Goal: Task Accomplishment & Management: Complete application form

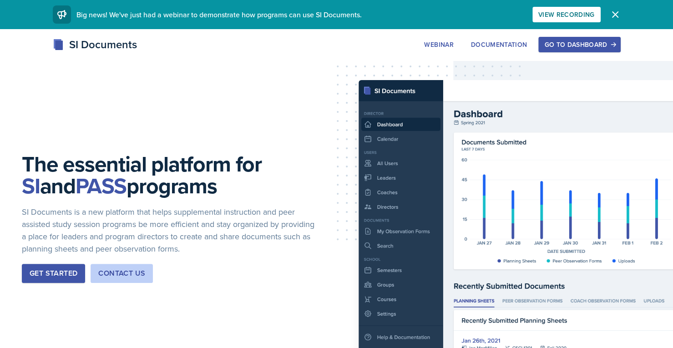
click at [554, 43] on div "Go to Dashboard" at bounding box center [579, 44] width 70 height 7
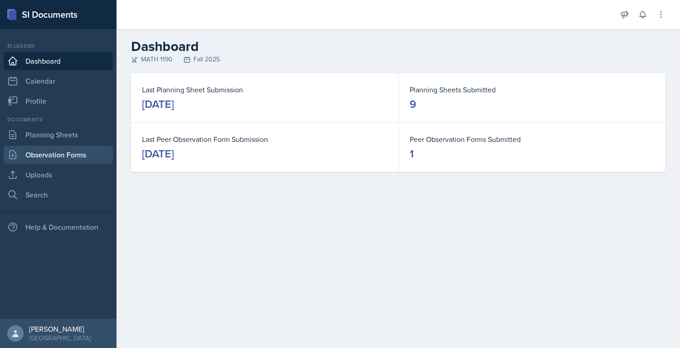
click at [59, 155] on link "Observation Forms" at bounding box center [58, 155] width 109 height 18
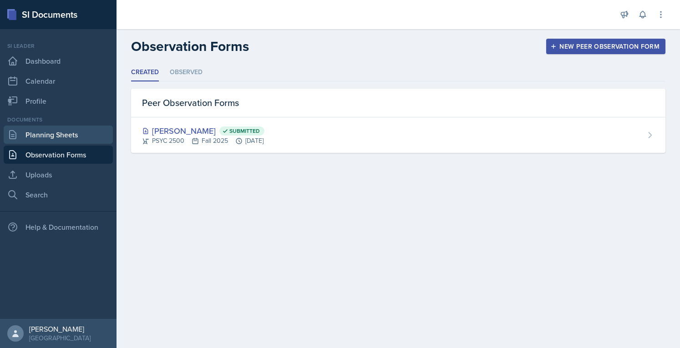
click at [68, 138] on link "Planning Sheets" at bounding box center [58, 135] width 109 height 18
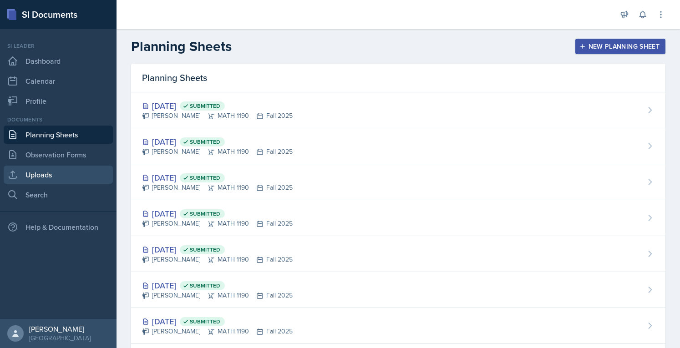
click at [54, 180] on link "Uploads" at bounding box center [58, 175] width 109 height 18
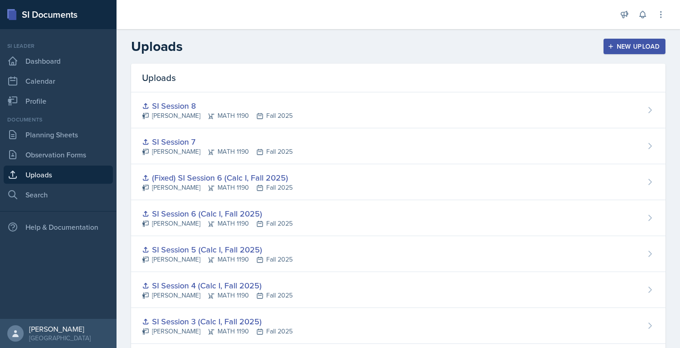
click at [629, 46] on div "New Upload" at bounding box center [635, 46] width 51 height 7
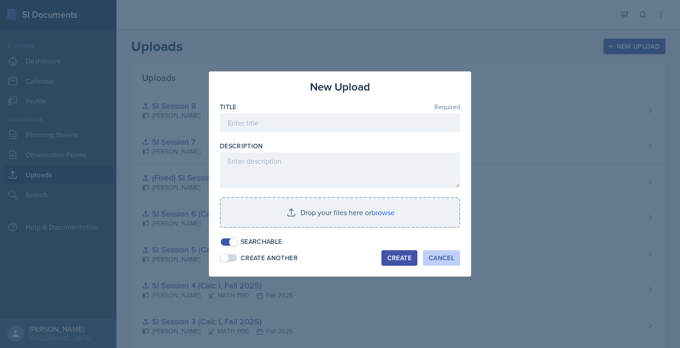
click at [444, 261] on div "Cancel" at bounding box center [441, 257] width 25 height 7
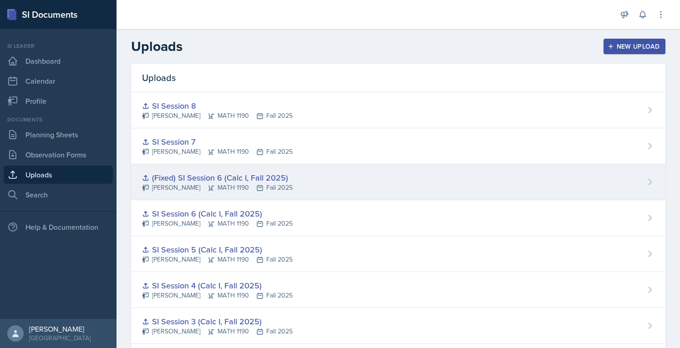
click at [244, 178] on div "(Fixed) SI Session 6 (Calc I, Fall 2025)" at bounding box center [217, 178] width 151 height 12
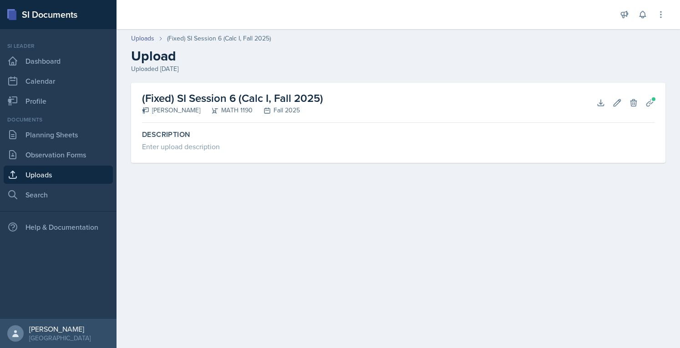
drag, startPoint x: 323, startPoint y: 101, endPoint x: 178, endPoint y: 93, distance: 145.9
click at [178, 93] on h2 "(Fixed) SI Session 6 (Calc I, Fall 2025)" at bounding box center [232, 98] width 181 height 16
copy h2 "SI Session 6 (Calc I, Fall 2025)"
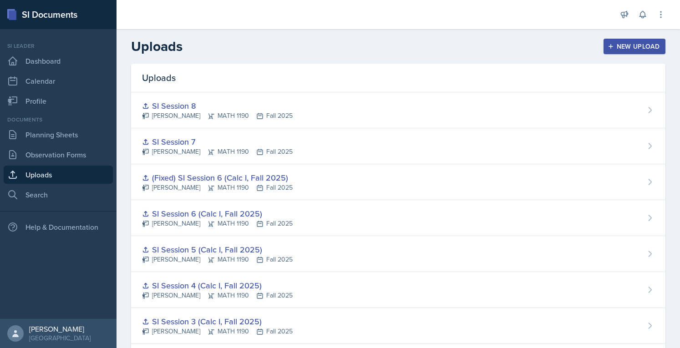
click at [639, 43] on div "New Upload" at bounding box center [635, 46] width 51 height 7
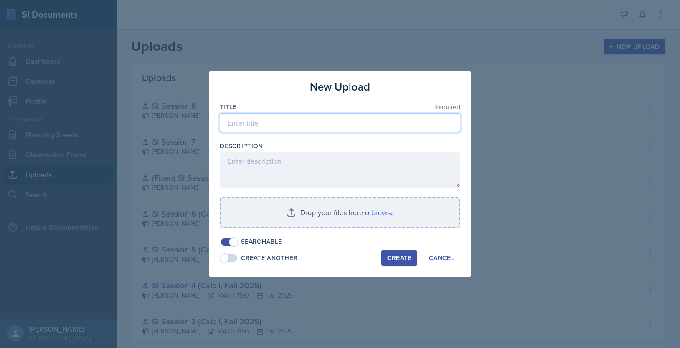
click at [333, 125] on input at bounding box center [340, 122] width 240 height 19
paste input "SI Session 6 (Calc I, Fall 2025)"
click at [270, 117] on input "SI Session 6 (Calc I, Fall 2025)" at bounding box center [340, 122] width 240 height 19
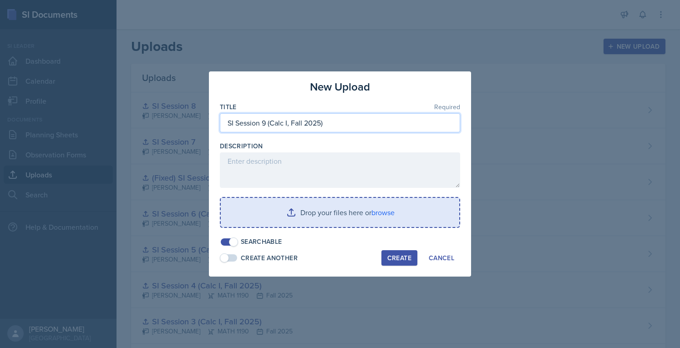
type input "SI Session 9 (Calc I, Fall 2025)"
click at [306, 211] on input "file" at bounding box center [340, 212] width 239 height 29
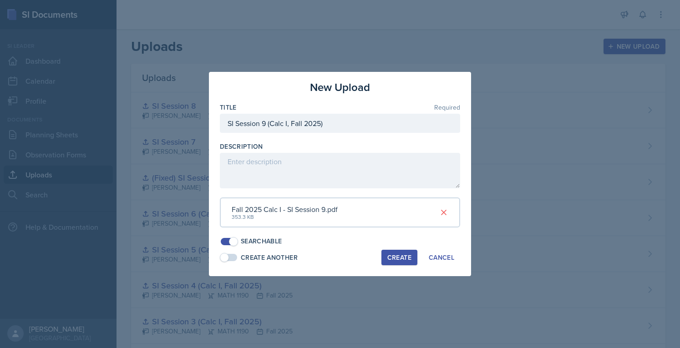
click at [394, 260] on div "Create" at bounding box center [399, 257] width 24 height 7
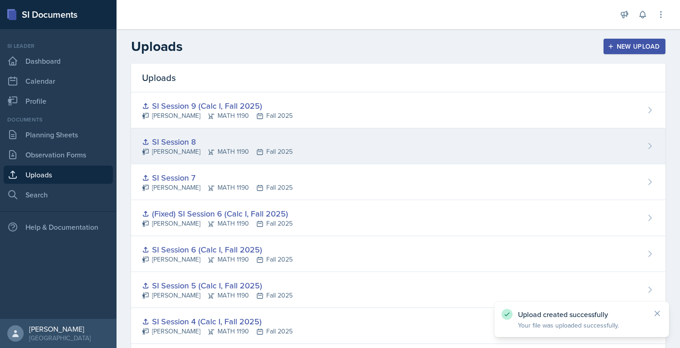
click at [482, 150] on div "SI Session 8 [PERSON_NAME] MATH 1190 Fall 2025" at bounding box center [398, 146] width 534 height 36
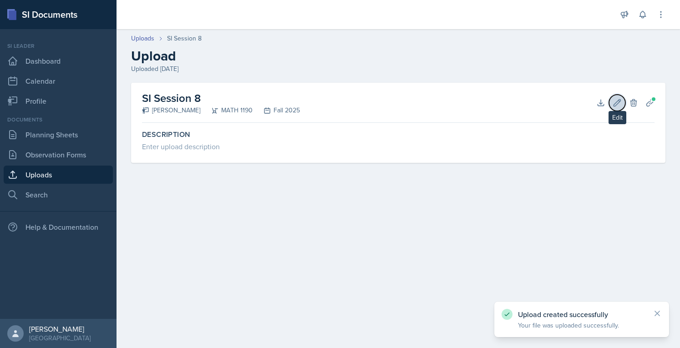
click at [616, 97] on button "Edit" at bounding box center [617, 103] width 16 height 16
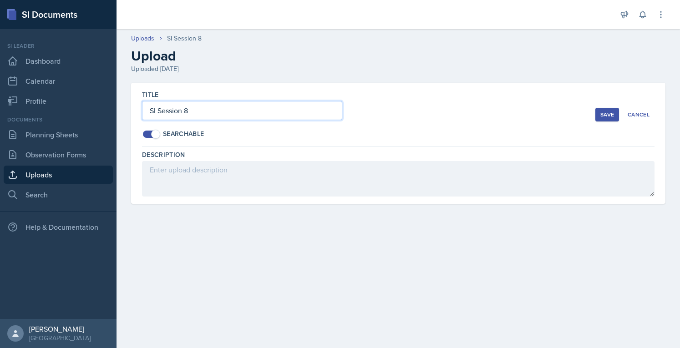
drag, startPoint x: 276, startPoint y: 112, endPoint x: 128, endPoint y: 133, distance: 149.5
click at [128, 133] on div "Title SI Session 8 Searchable Save Cancel Description Delete Upload Are you sur…" at bounding box center [399, 154] width 564 height 143
paste input "6 (Calc I, Fall 2025)"
click at [181, 115] on input "SI Session 6 (Calc I, Fall 2025)" at bounding box center [242, 110] width 200 height 19
type input "SI Session 8 (Calc I, Fall 2025)"
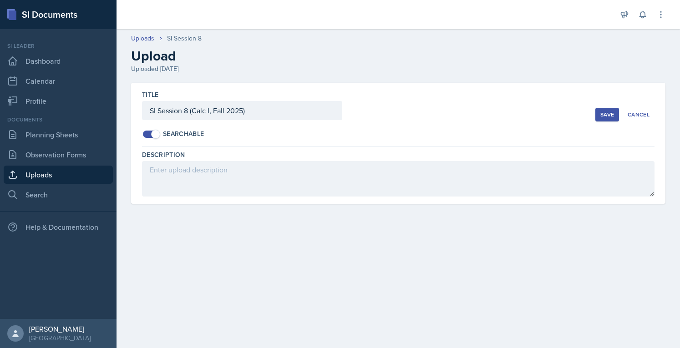
click at [608, 113] on div "Save" at bounding box center [607, 114] width 14 height 7
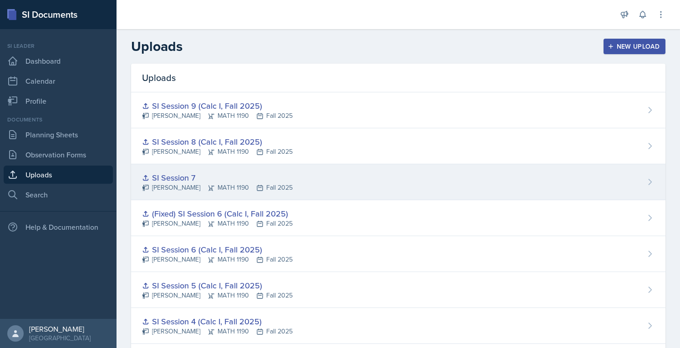
click at [231, 170] on div "SI Session 7 [PERSON_NAME] MATH 1190 Fall 2025" at bounding box center [398, 182] width 534 height 36
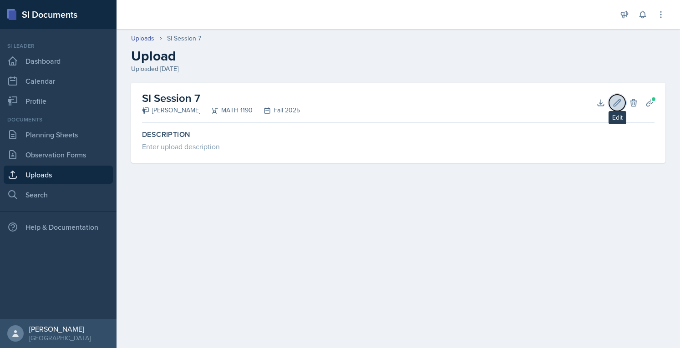
click at [618, 105] on icon at bounding box center [617, 102] width 9 height 9
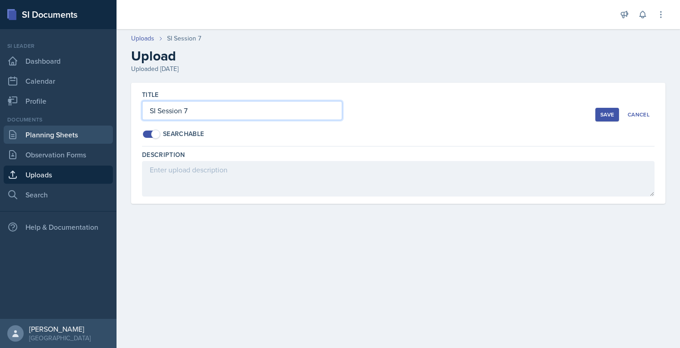
drag, startPoint x: 303, startPoint y: 108, endPoint x: 87, endPoint y: 134, distance: 217.4
click at [87, 134] on div "SI Documents Si leader Dashboard Calendar Profile Documents Planning Sheets Obs…" at bounding box center [340, 174] width 680 height 348
paste input "6 (Calc I, Fall 2025)"
click at [200, 106] on input "SI Session 6 (Calc I, Fall 2025)" at bounding box center [242, 110] width 200 height 19
type input "SI Session 7 (Calc I, Fall 2025)"
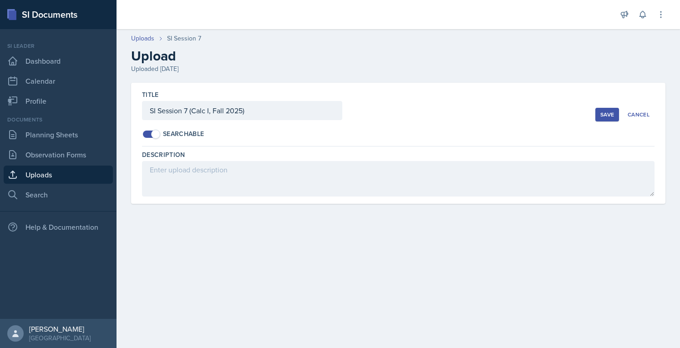
click at [612, 114] on div "Save" at bounding box center [607, 114] width 14 height 7
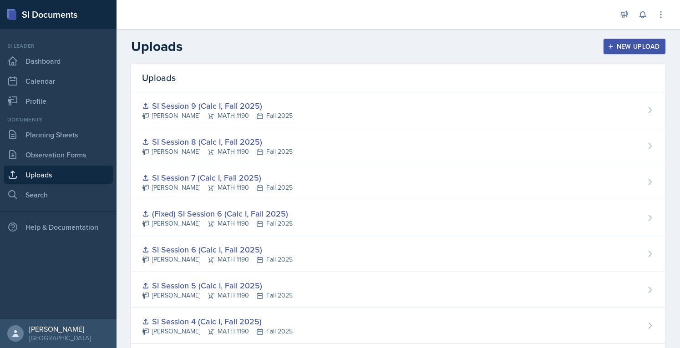
click at [613, 43] on div "New Upload" at bounding box center [635, 46] width 51 height 7
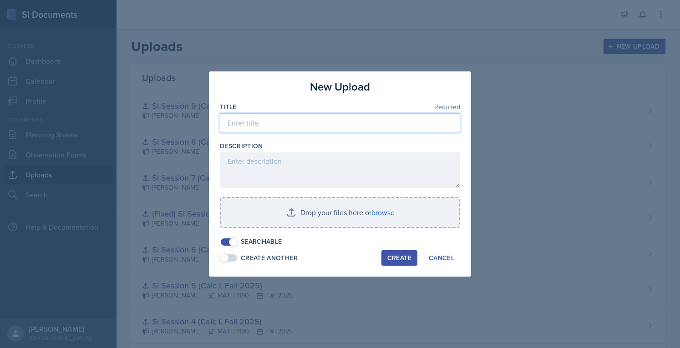
click at [289, 122] on input at bounding box center [340, 122] width 240 height 19
paste input "SI Session 6 (Calc I, Fall 2025)"
click at [267, 118] on input "SI Session 6 (Calc I, Fall 2025)" at bounding box center [340, 122] width 240 height 19
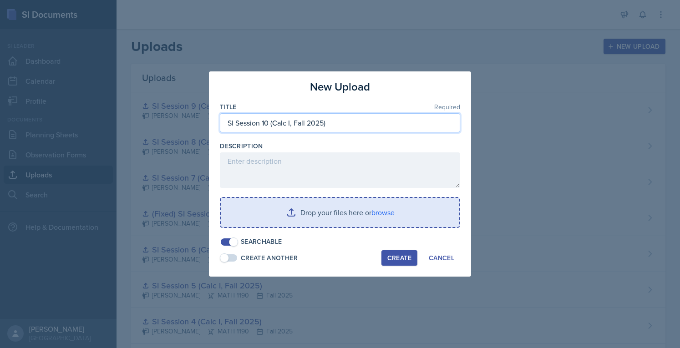
type input "SI Session 10 (Calc I, Fall 2025)"
click at [321, 206] on input "file" at bounding box center [340, 212] width 239 height 29
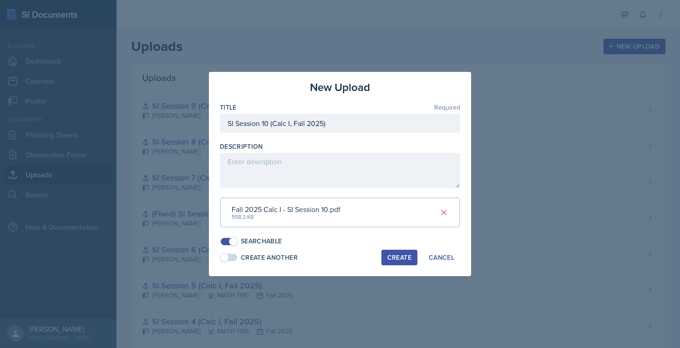
click at [399, 257] on div "Create" at bounding box center [399, 257] width 24 height 7
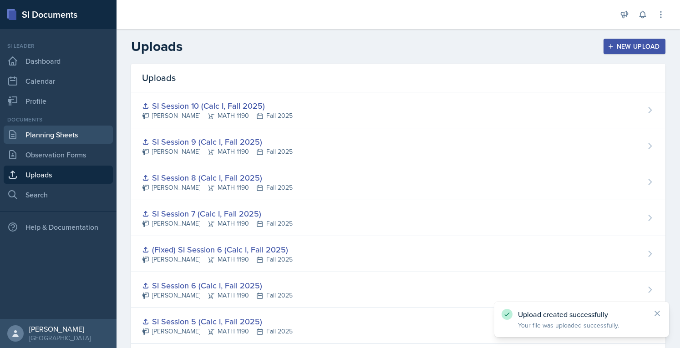
click at [52, 127] on link "Planning Sheets" at bounding box center [58, 135] width 109 height 18
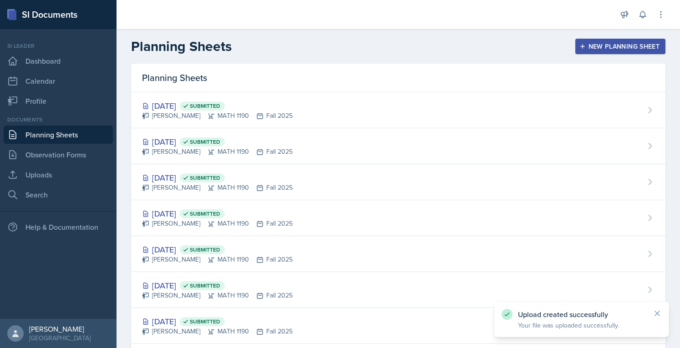
click at [638, 37] on header "Planning Sheets New Planning Sheet" at bounding box center [399, 46] width 564 height 35
click at [638, 43] on div "New Planning Sheet" at bounding box center [620, 46] width 78 height 7
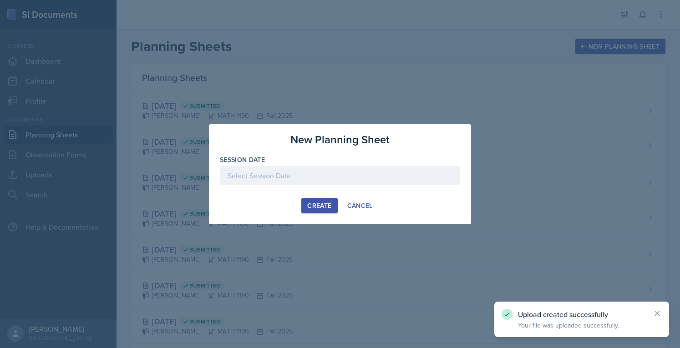
click at [337, 175] on div at bounding box center [340, 175] width 240 height 19
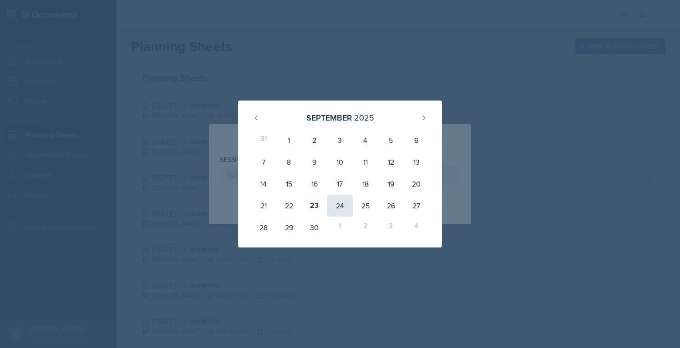
click at [341, 205] on div "24" at bounding box center [339, 206] width 25 height 22
type input "[DATE]"
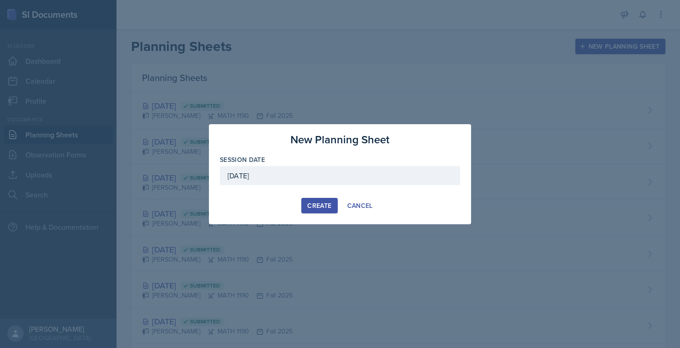
click at [321, 209] on div "Create" at bounding box center [319, 205] width 24 height 7
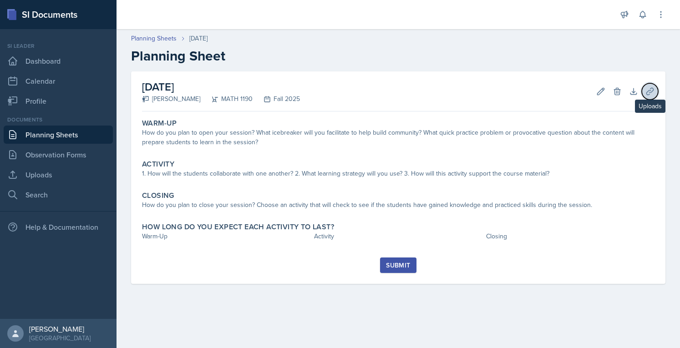
click at [647, 91] on icon at bounding box center [649, 91] width 9 height 9
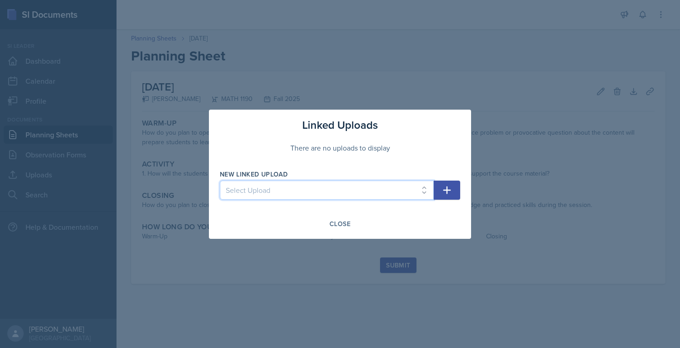
click at [360, 192] on select "Select Upload SI Session 1 (Fall 2025) SI Session 2 (Calc I, Fall 2025) SI Sess…" at bounding box center [327, 190] width 214 height 19
select select "212c1630-cf0c-4402-b283-f53b117eaf30"
click at [220, 181] on select "Select Upload SI Session 1 (Fall 2025) SI Session 2 (Calc I, Fall 2025) SI Sess…" at bounding box center [327, 190] width 214 height 19
click at [442, 183] on button "button" at bounding box center [447, 190] width 26 height 19
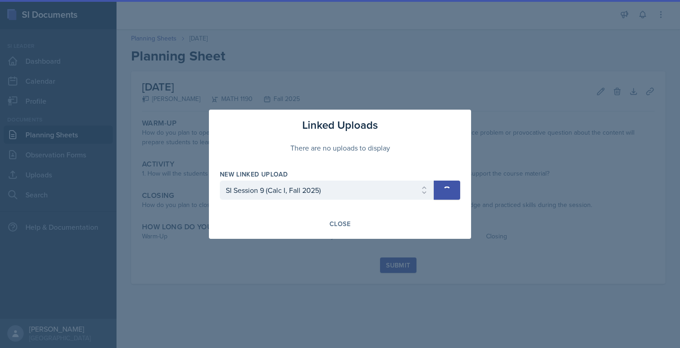
select select
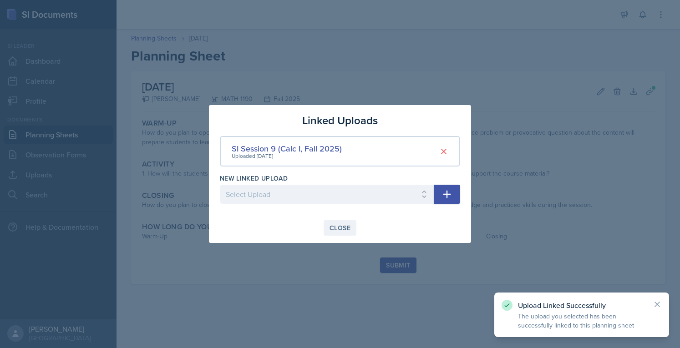
click at [349, 220] on button "Close" at bounding box center [340, 227] width 33 height 15
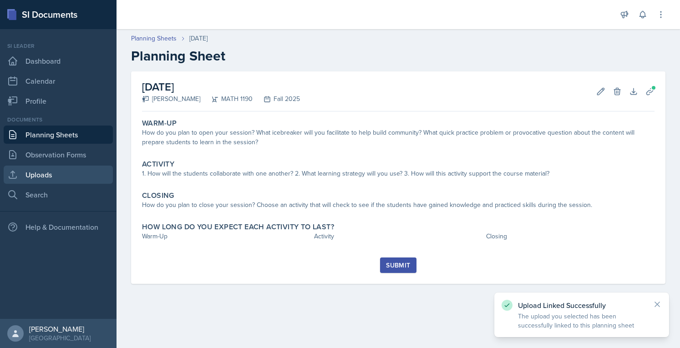
click at [49, 177] on link "Uploads" at bounding box center [58, 175] width 109 height 18
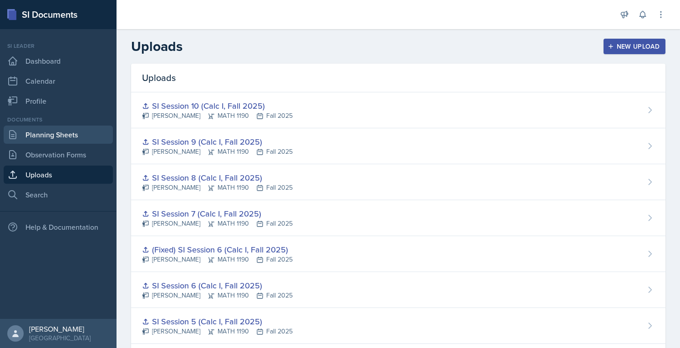
click at [57, 139] on link "Planning Sheets" at bounding box center [58, 135] width 109 height 18
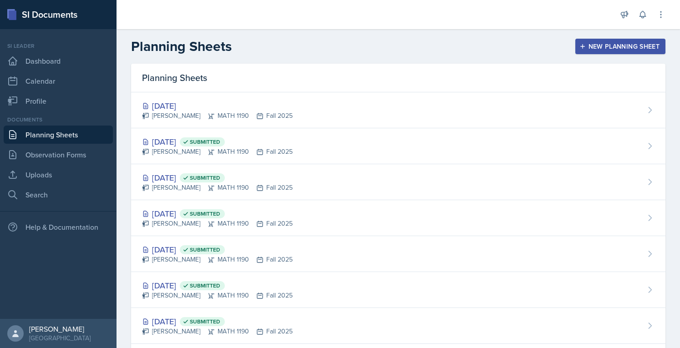
click at [594, 47] on div "New Planning Sheet" at bounding box center [620, 46] width 78 height 7
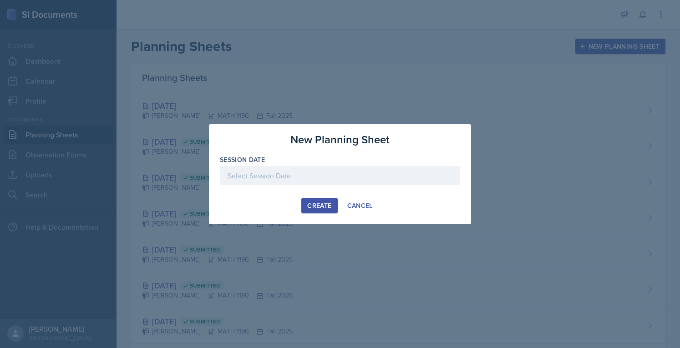
click at [343, 173] on div at bounding box center [340, 175] width 240 height 19
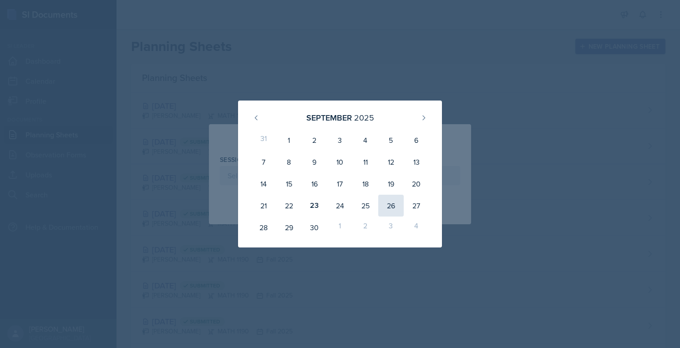
click at [391, 205] on div "26" at bounding box center [390, 206] width 25 height 22
type input "[DATE]"
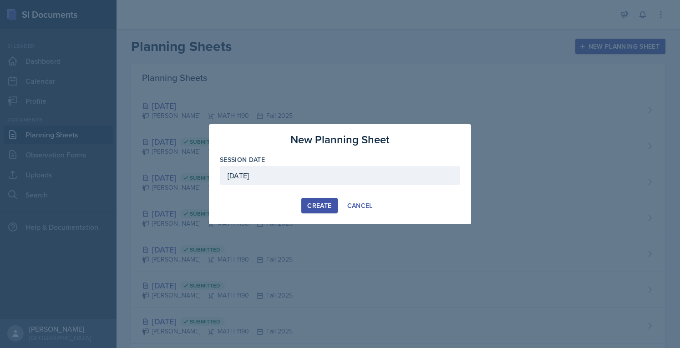
click at [391, 205] on div "New Planning Sheet Session Date [DATE] [DATE] 31 1 2 3 4 5 6 7 8 9 10 11 12 13 …" at bounding box center [340, 174] width 262 height 100
click at [323, 205] on div "Create" at bounding box center [319, 205] width 24 height 7
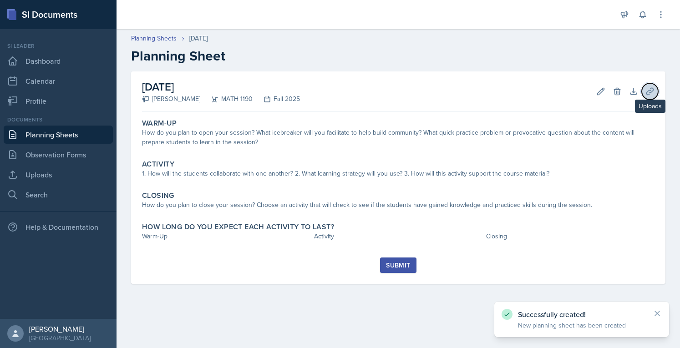
click at [650, 92] on icon at bounding box center [649, 91] width 7 height 7
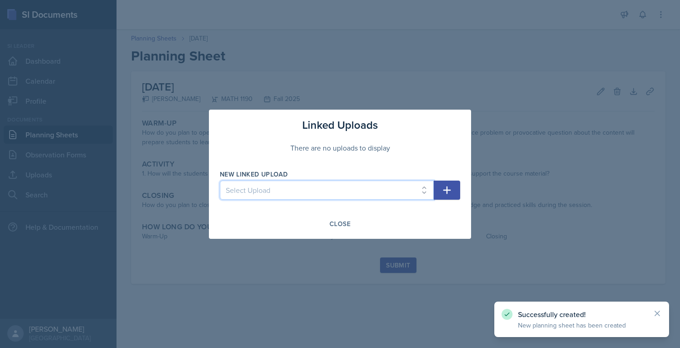
click at [353, 197] on select "Select Upload SI Session 1 (Fall 2025) SI Session 2 (Calc I, Fall 2025) SI Sess…" at bounding box center [327, 190] width 214 height 19
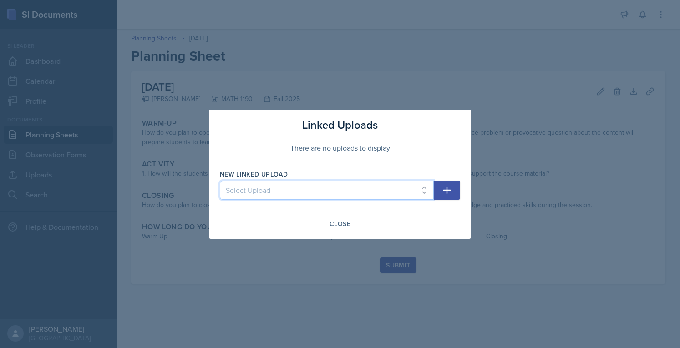
select select "3ac1684d-26ff-4d3f-b75a-52d3490c758a"
click at [220, 181] on select "Select Upload SI Session 1 (Fall 2025) SI Session 2 (Calc I, Fall 2025) SI Sess…" at bounding box center [327, 190] width 214 height 19
click at [449, 181] on button "button" at bounding box center [447, 190] width 26 height 19
select select
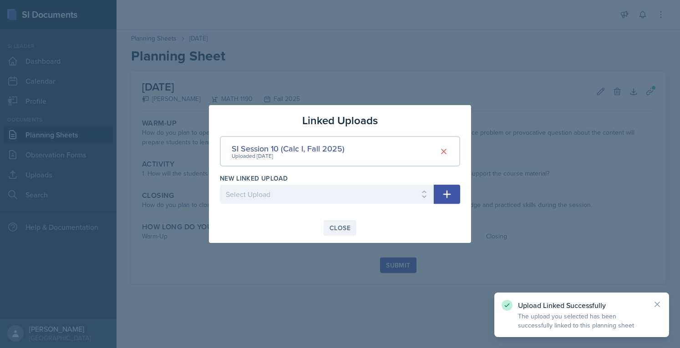
click at [329, 229] on button "Close" at bounding box center [340, 227] width 33 height 15
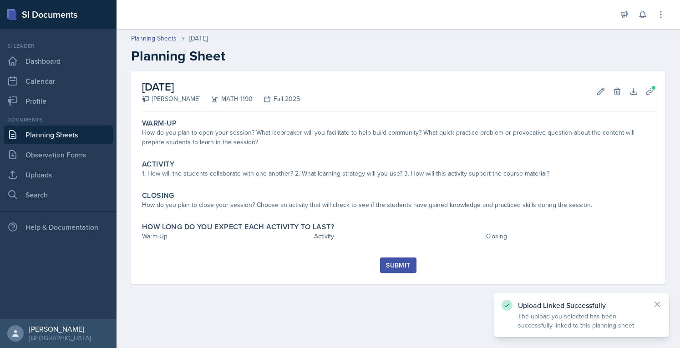
click at [68, 128] on link "Planning Sheets" at bounding box center [58, 135] width 109 height 18
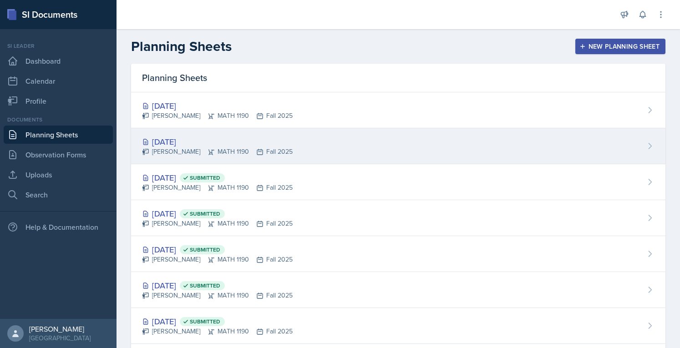
click at [166, 144] on div "[DATE]" at bounding box center [217, 142] width 151 height 12
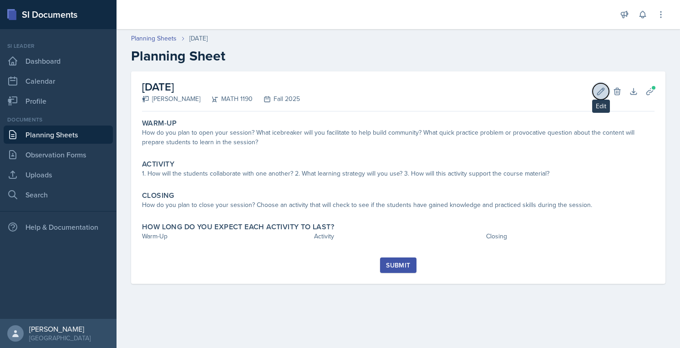
click at [601, 95] on icon at bounding box center [600, 91] width 9 height 9
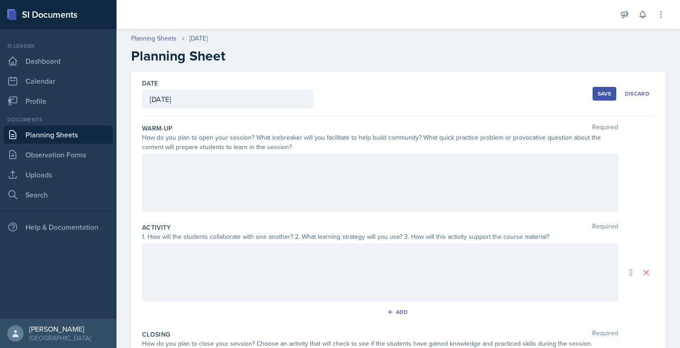
click at [315, 175] on div at bounding box center [380, 183] width 476 height 58
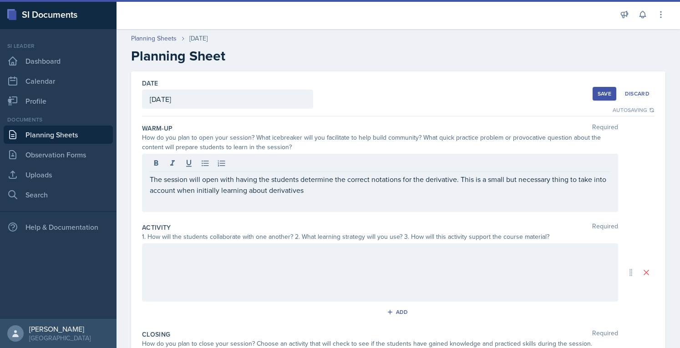
drag, startPoint x: 355, startPoint y: 200, endPoint x: 461, endPoint y: 180, distance: 108.0
click at [461, 180] on div "The session will open with having the students determine the correct notations …" at bounding box center [380, 183] width 476 height 58
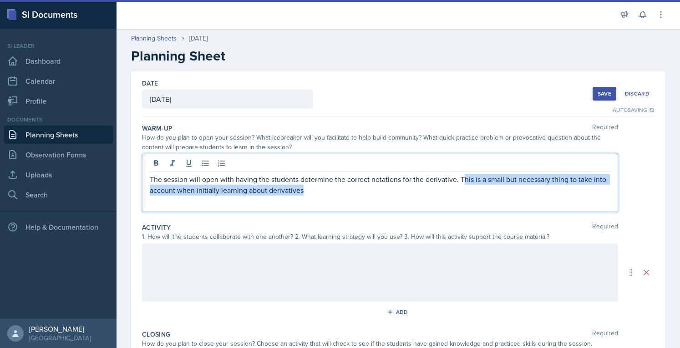
drag, startPoint x: 464, startPoint y: 185, endPoint x: 463, endPoint y: 177, distance: 8.4
click at [463, 177] on p "The session will open with having the students determine the correct notations …" at bounding box center [380, 185] width 461 height 22
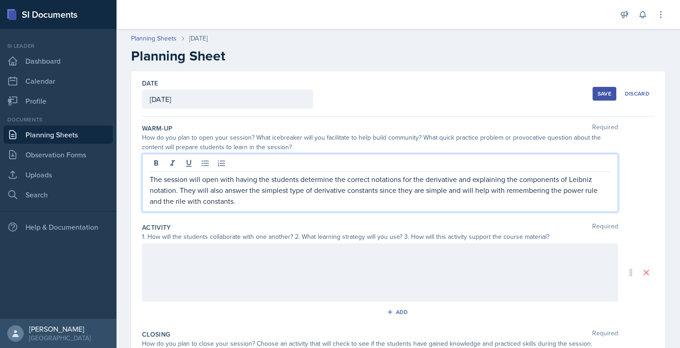
click at [183, 201] on p "The session will open with having the students determine the correct notations …" at bounding box center [380, 190] width 461 height 33
click at [324, 280] on div at bounding box center [380, 273] width 476 height 58
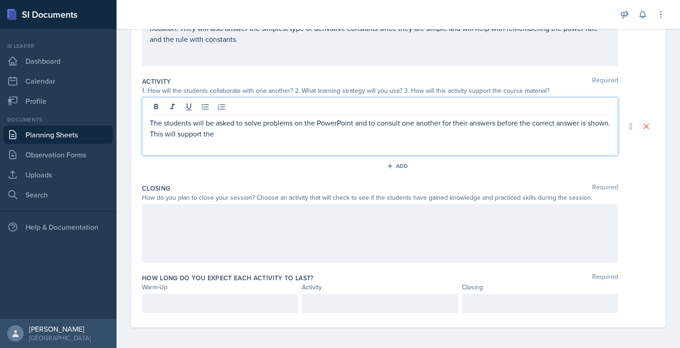
click at [223, 308] on p at bounding box center [220, 303] width 141 height 11
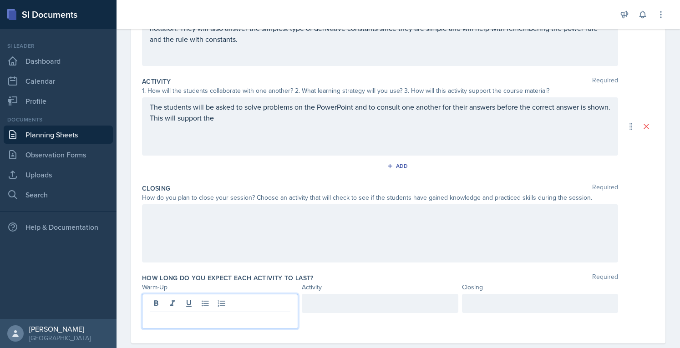
scroll to position [162, 0]
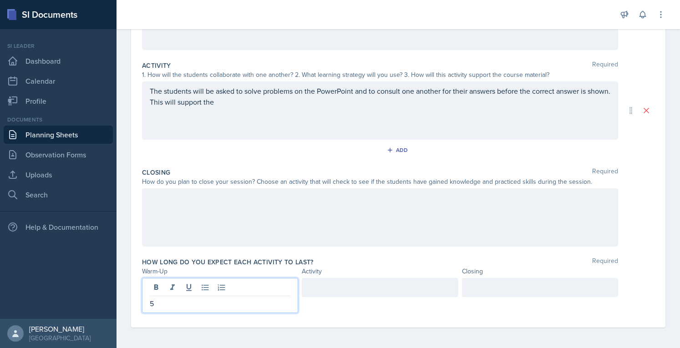
click at [548, 281] on div at bounding box center [540, 287] width 156 height 19
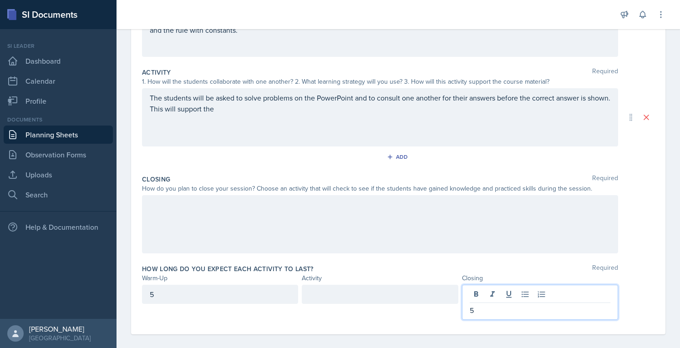
click at [393, 291] on div at bounding box center [380, 294] width 156 height 19
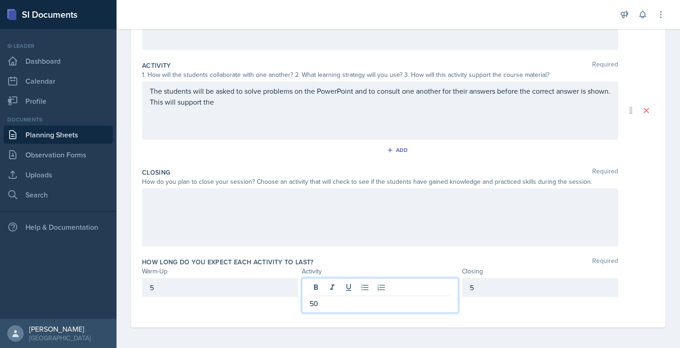
click at [465, 118] on div "The students will be asked to solve problems on the PowerPoint and to consult o…" at bounding box center [380, 110] width 476 height 58
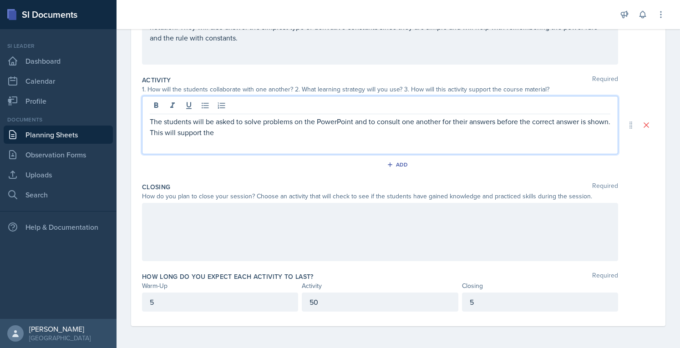
scroll to position [146, 0]
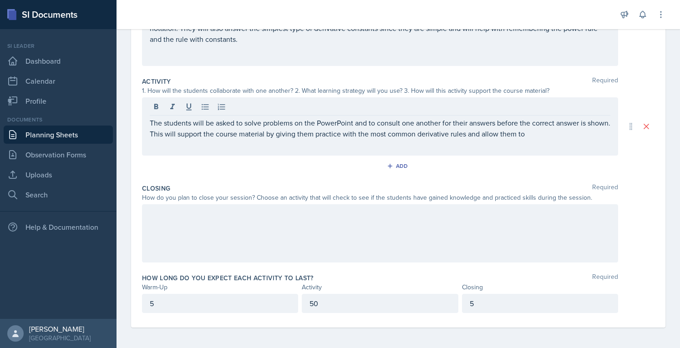
drag, startPoint x: 586, startPoint y: 143, endPoint x: 545, endPoint y: 140, distance: 41.1
click at [545, 140] on div "The students will be asked to solve problems on the PowerPoint and to consult o…" at bounding box center [380, 126] width 476 height 58
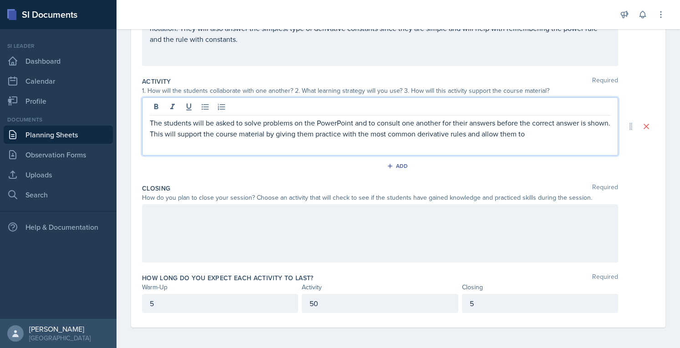
drag, startPoint x: 568, startPoint y: 135, endPoint x: 490, endPoint y: 136, distance: 77.9
click at [490, 136] on p "The students will be asked to solve problems on the PowerPoint and to consult o…" at bounding box center [380, 128] width 461 height 22
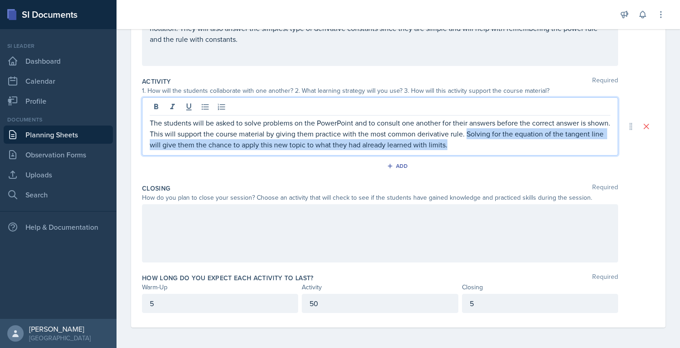
drag, startPoint x: 489, startPoint y: 134, endPoint x: 503, endPoint y: 151, distance: 22.3
click at [503, 151] on div "The students will be asked to solve problems on the PowerPoint and to consult o…" at bounding box center [380, 126] width 476 height 58
copy p "Solving for the equation of the tangent line will give them the chance to apply…"
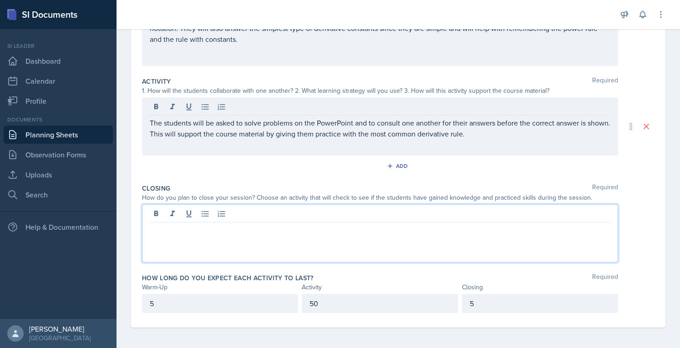
click at [386, 214] on div at bounding box center [380, 233] width 476 height 58
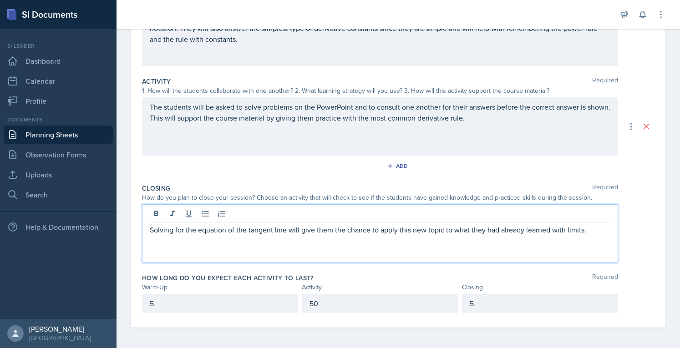
click at [547, 130] on div "The students will be asked to solve problems on the PowerPoint and to consult o…" at bounding box center [380, 126] width 476 height 58
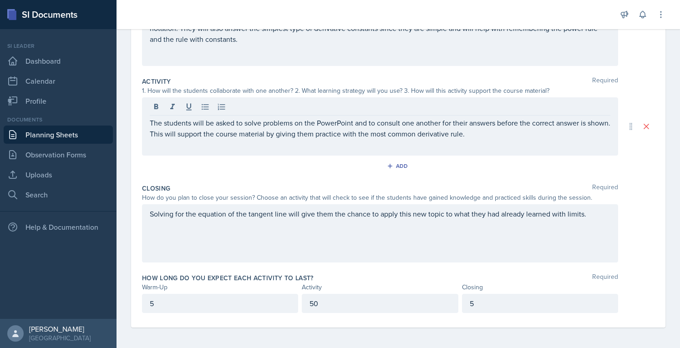
click at [141, 221] on div "Date [DATE] [DATE] 31 1 2 3 4 5 6 7 8 9 10 11 12 13 14 15 16 17 18 19 20 21 22 …" at bounding box center [398, 126] width 534 height 402
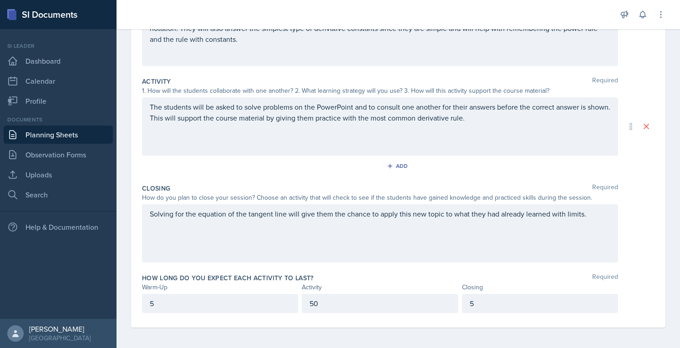
click at [142, 218] on div "Solving for the equation of the tangent line will give them the chance to apply…" at bounding box center [380, 233] width 476 height 58
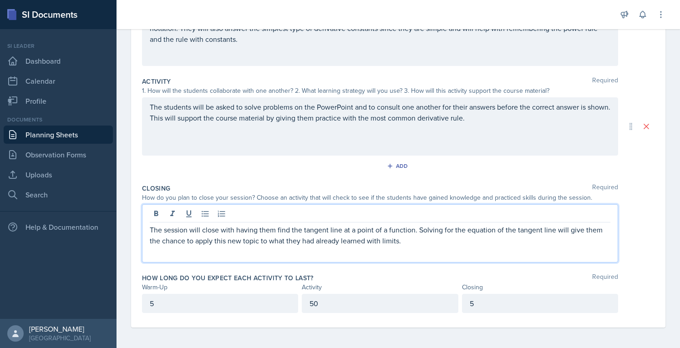
scroll to position [101, 0]
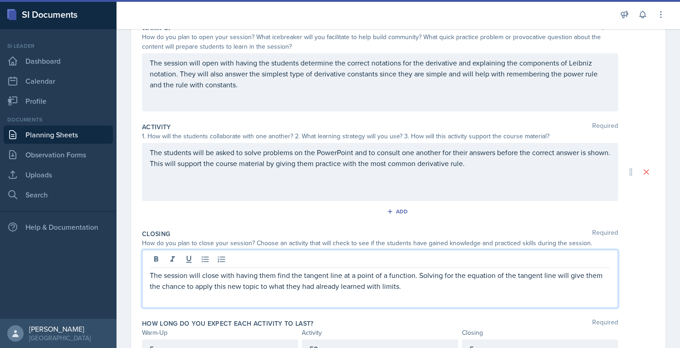
click at [449, 301] on div "The session will close with having them find the tangent line at a point of a f…" at bounding box center [380, 279] width 476 height 58
click at [448, 300] on div "The session will close with having them find the tangent line at a point of a f…" at bounding box center [380, 279] width 476 height 58
click at [448, 296] on div "The session will close with having them find the tangent line at a point of a f…" at bounding box center [380, 279] width 476 height 58
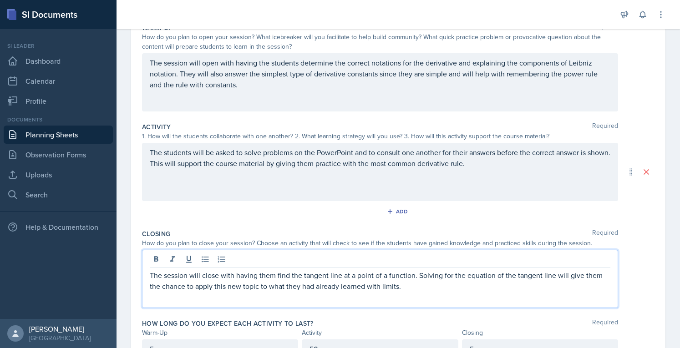
click at [445, 288] on p "The session will close with having them find the tangent line at a point of a f…" at bounding box center [380, 281] width 461 height 22
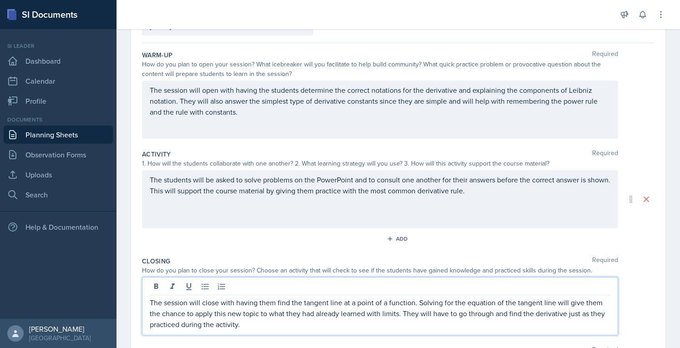
scroll to position [0, 0]
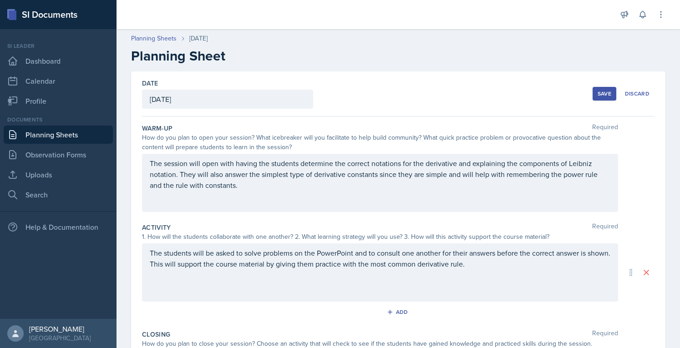
click at [598, 95] on div "Save" at bounding box center [605, 93] width 14 height 7
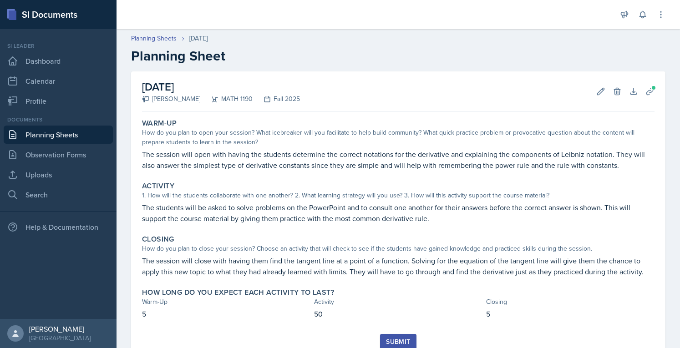
click at [68, 141] on link "Planning Sheets" at bounding box center [58, 135] width 109 height 18
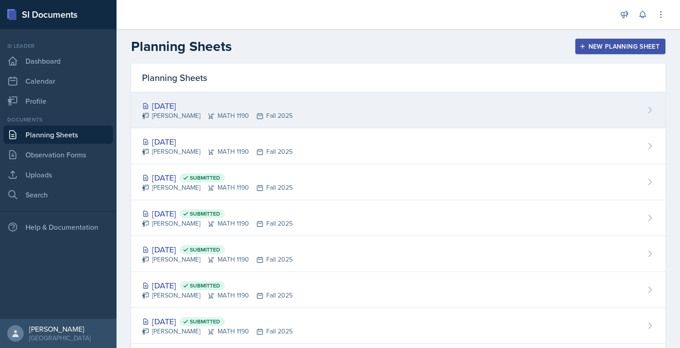
click at [169, 110] on div "[DATE]" at bounding box center [217, 106] width 151 height 12
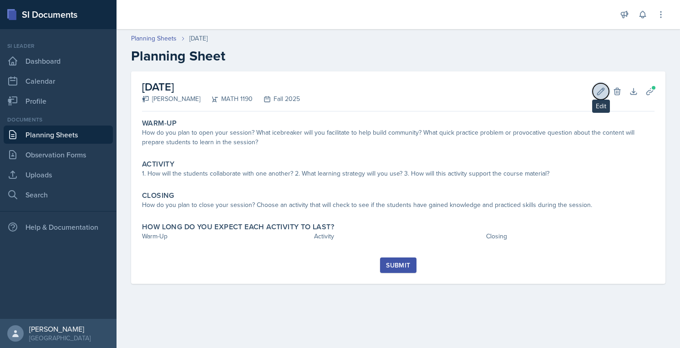
click at [597, 97] on button "Edit" at bounding box center [601, 91] width 16 height 16
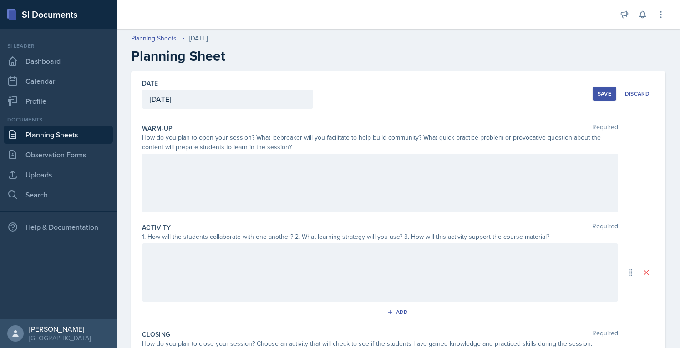
click at [210, 190] on div at bounding box center [380, 183] width 476 height 58
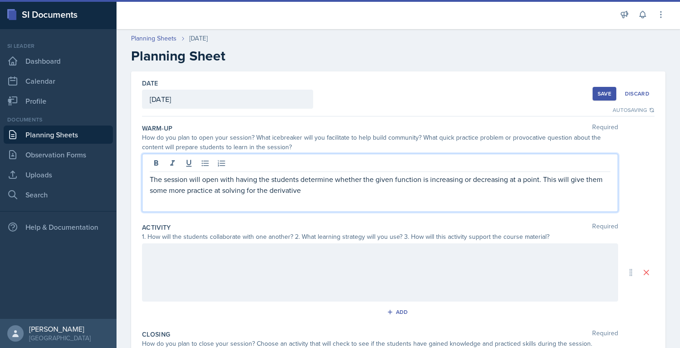
click at [548, 179] on p "The session will open with having the students determine whether the given func…" at bounding box center [380, 185] width 461 height 22
click at [540, 191] on p "The session will open with having the students determine whether the given func…" at bounding box center [380, 185] width 461 height 22
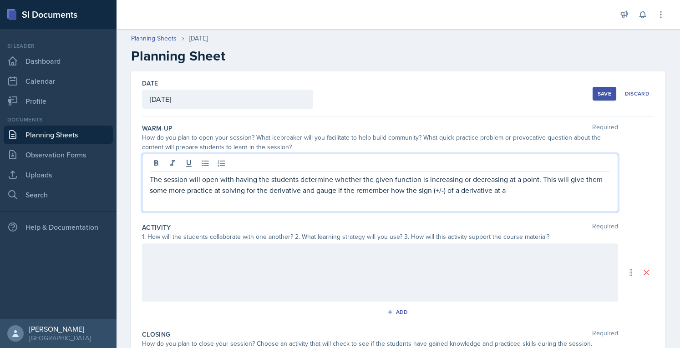
click at [463, 190] on p "The session will open with having the students determine whether the given func…" at bounding box center [380, 185] width 461 height 22
click at [350, 269] on div at bounding box center [380, 273] width 476 height 58
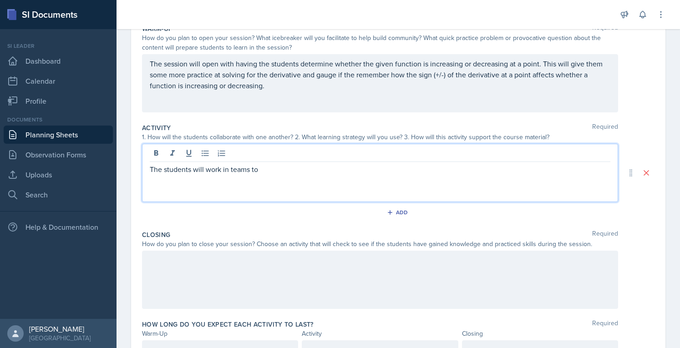
click at [422, 262] on p at bounding box center [380, 260] width 461 height 11
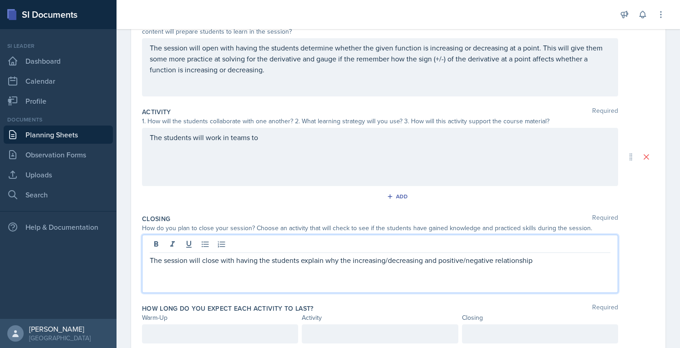
click at [353, 148] on div "The students will work in teams to" at bounding box center [380, 157] width 476 height 58
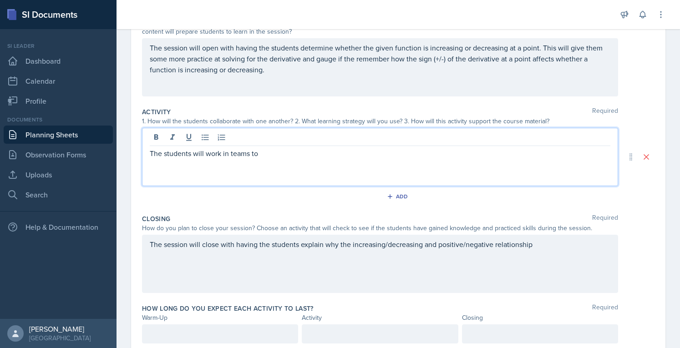
scroll to position [131, 0]
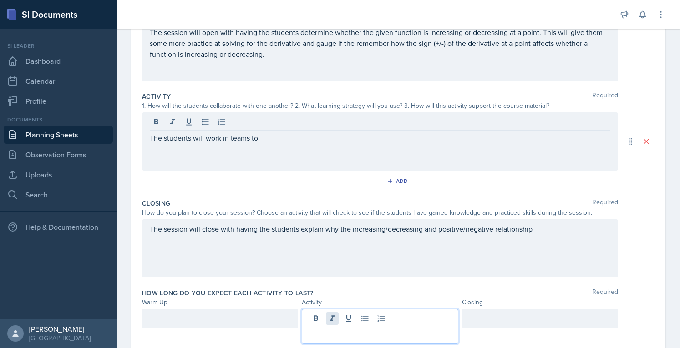
click at [328, 314] on div at bounding box center [380, 326] width 156 height 35
click at [470, 314] on div at bounding box center [540, 318] width 156 height 19
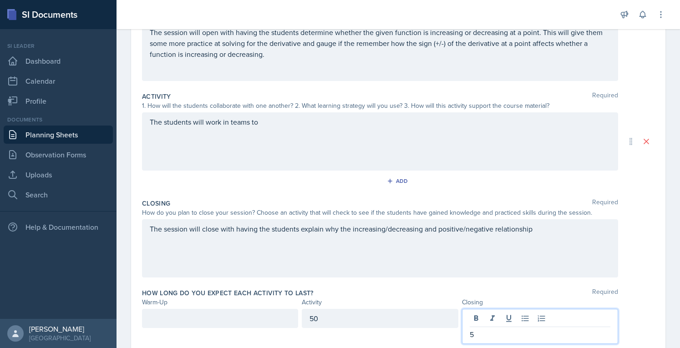
click at [229, 313] on div at bounding box center [220, 318] width 156 height 19
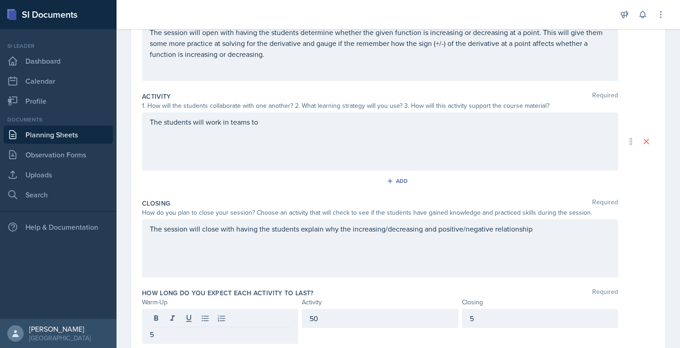
click at [553, 242] on div "The session will close with having the students explain why the increasing/decr…" at bounding box center [380, 248] width 476 height 58
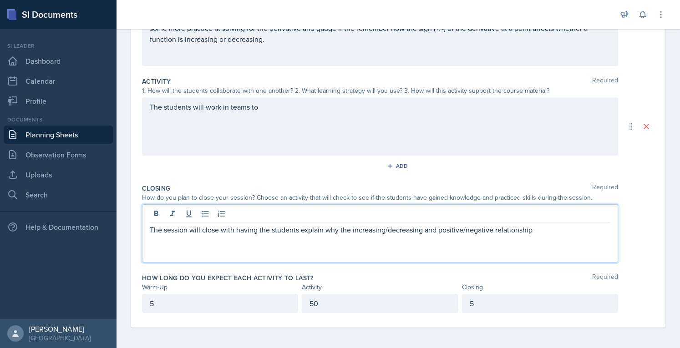
click at [563, 242] on div "The session will close with having the students explain why the increasing/decr…" at bounding box center [380, 233] width 476 height 58
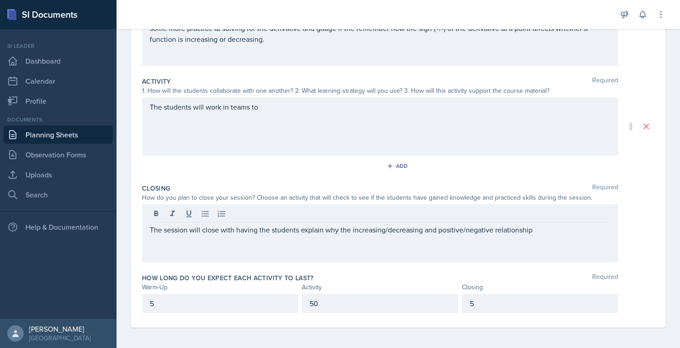
click at [579, 240] on div "The session will close with having the students explain why the increasing/decr…" at bounding box center [380, 233] width 476 height 58
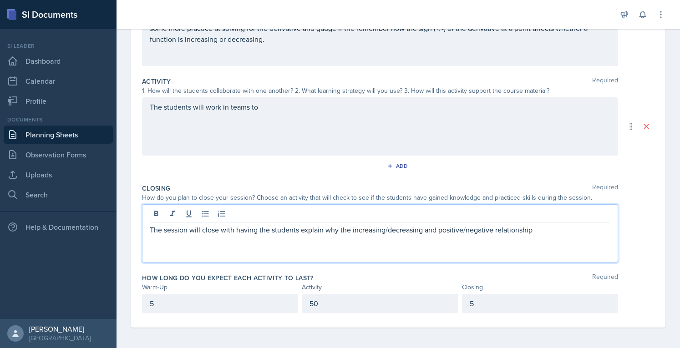
click at [508, 230] on p "The session will close with having the students explain why the increasing/decr…" at bounding box center [380, 229] width 461 height 11
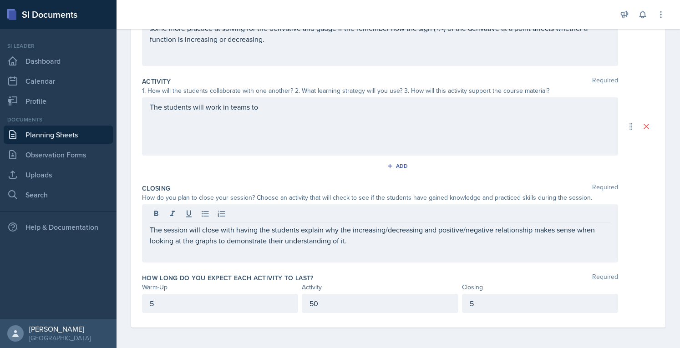
click at [401, 134] on div "The students will work in teams to" at bounding box center [380, 126] width 476 height 58
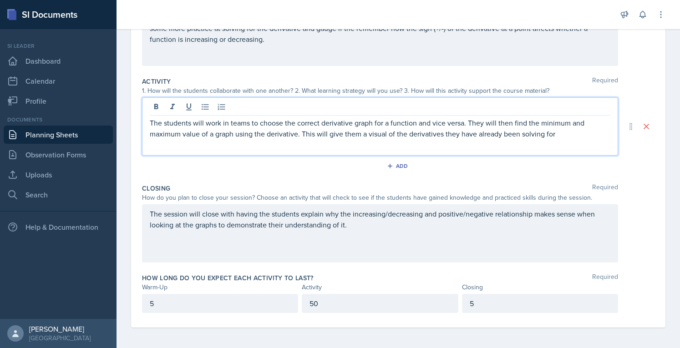
click at [467, 122] on p "The students will work in teams to choose the correct derivative graph for a fu…" at bounding box center [380, 128] width 461 height 22
click at [420, 146] on p "The students will work in teams to choose the correct derivative graph for a fu…" at bounding box center [380, 133] width 461 height 33
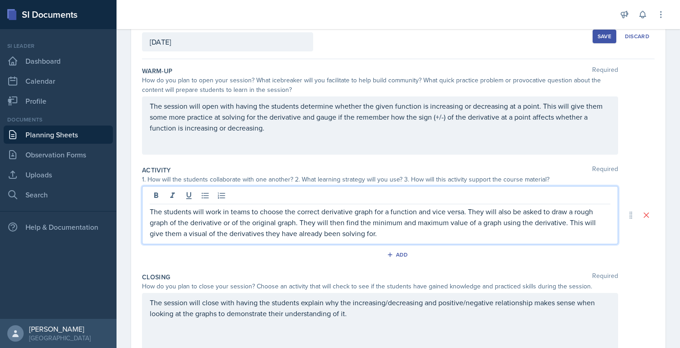
scroll to position [0, 0]
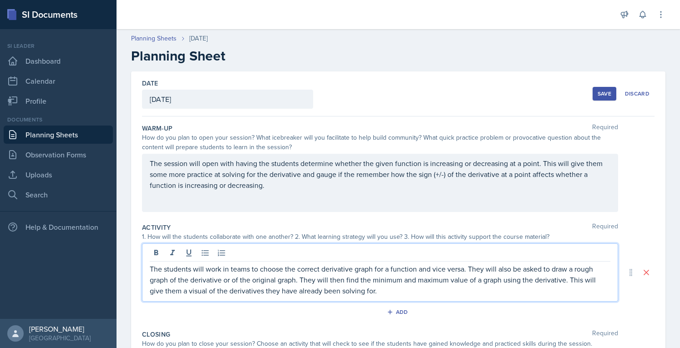
click at [598, 92] on div "Save" at bounding box center [605, 93] width 14 height 7
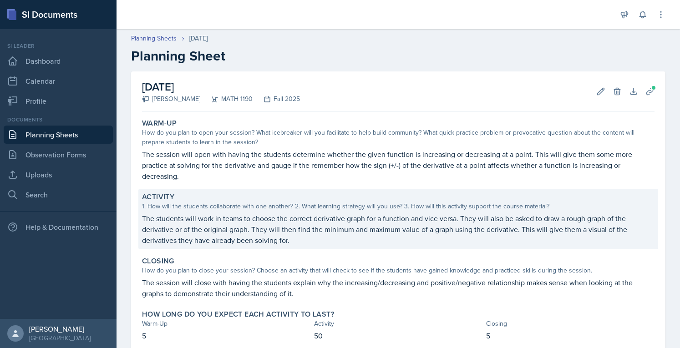
scroll to position [56, 0]
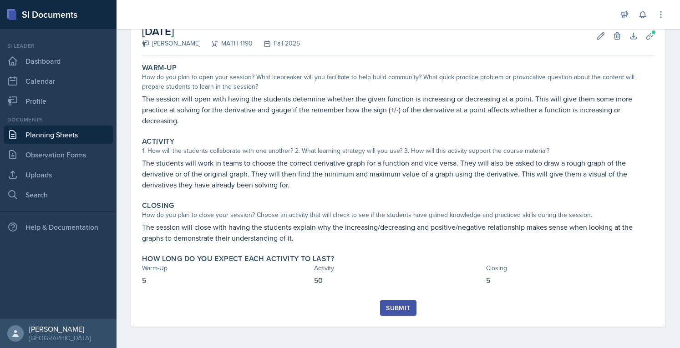
click at [387, 306] on div "Submit" at bounding box center [398, 308] width 24 height 7
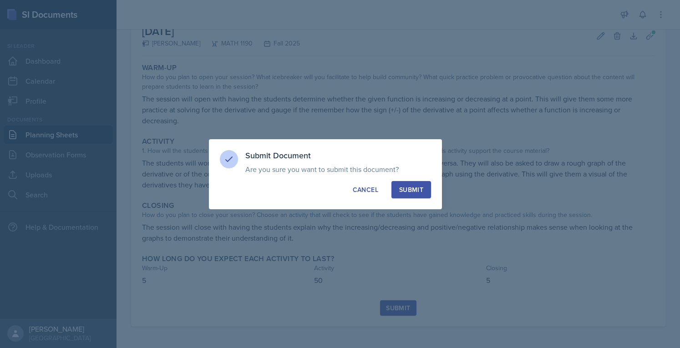
click at [419, 191] on div "Submit" at bounding box center [411, 189] width 24 height 9
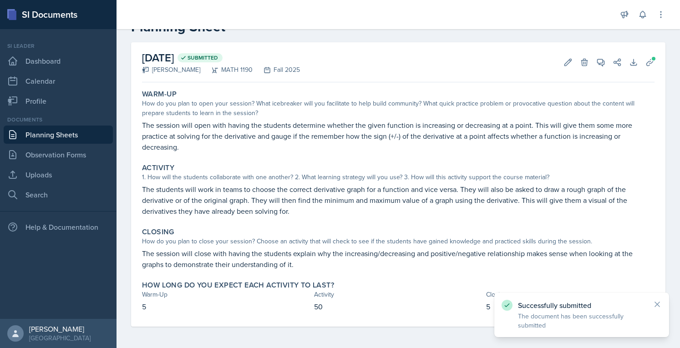
scroll to position [0, 0]
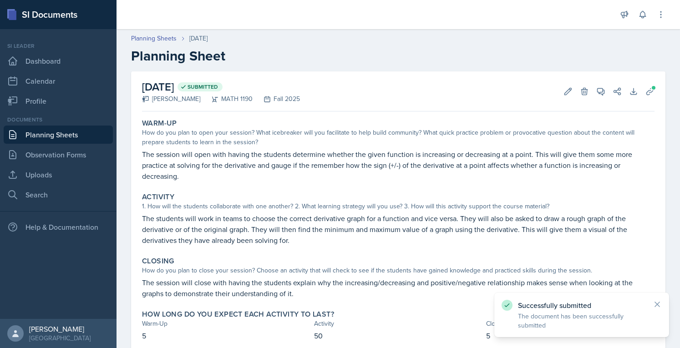
click at [48, 132] on link "Planning Sheets" at bounding box center [58, 135] width 109 height 18
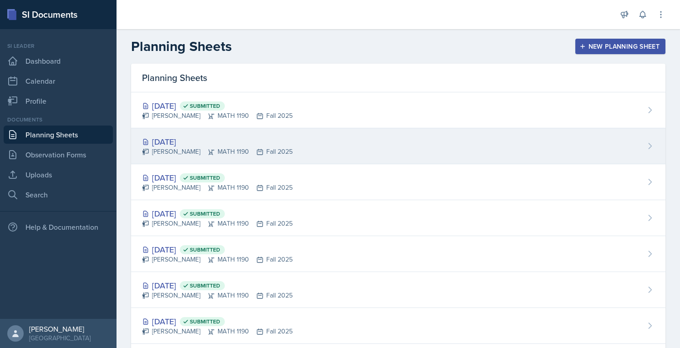
click at [166, 139] on div "[DATE]" at bounding box center [217, 142] width 151 height 12
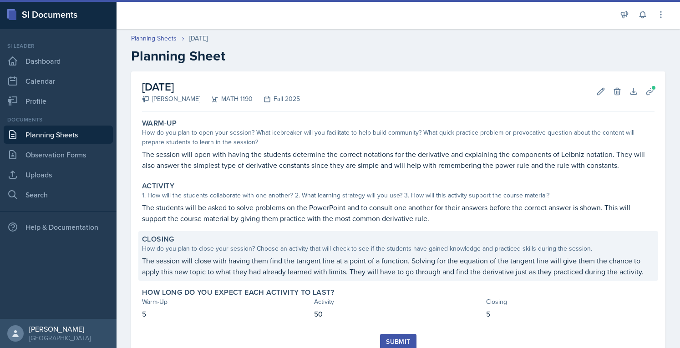
scroll to position [34, 0]
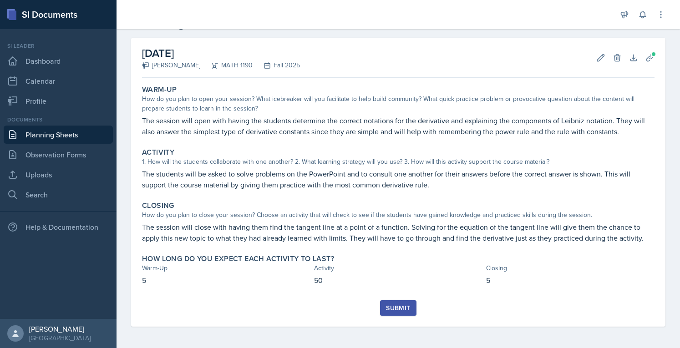
click at [396, 313] on button "Submit" at bounding box center [398, 307] width 36 height 15
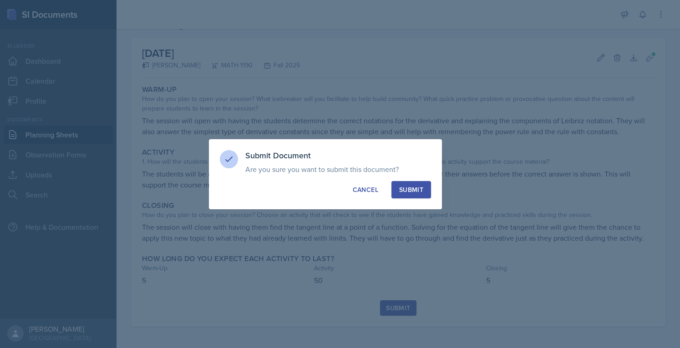
click at [421, 197] on button "Submit" at bounding box center [411, 189] width 40 height 17
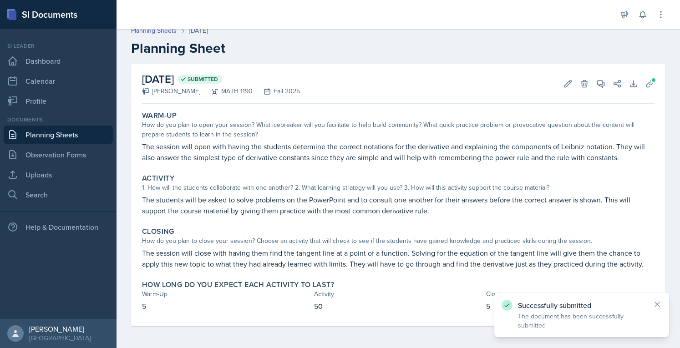
scroll to position [7, 0]
click at [74, 130] on link "Planning Sheets" at bounding box center [58, 135] width 109 height 18
